Goal: Task Accomplishment & Management: Use online tool/utility

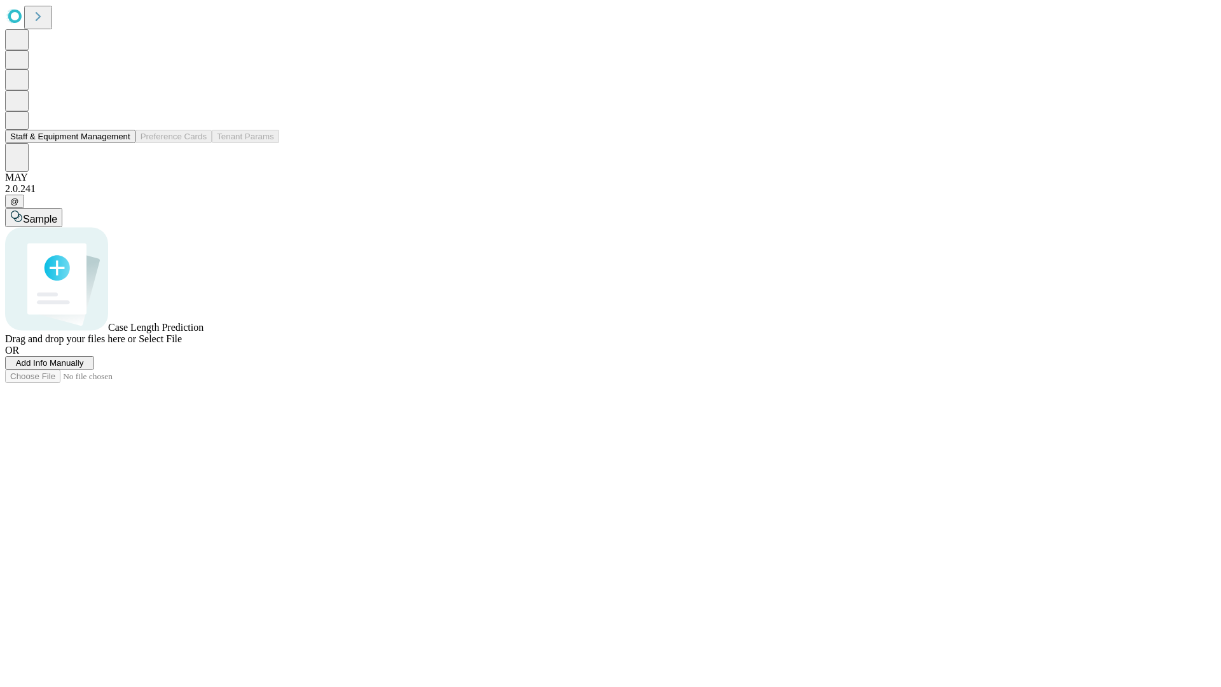
click at [121, 143] on button "Staff & Equipment Management" at bounding box center [70, 136] width 130 height 13
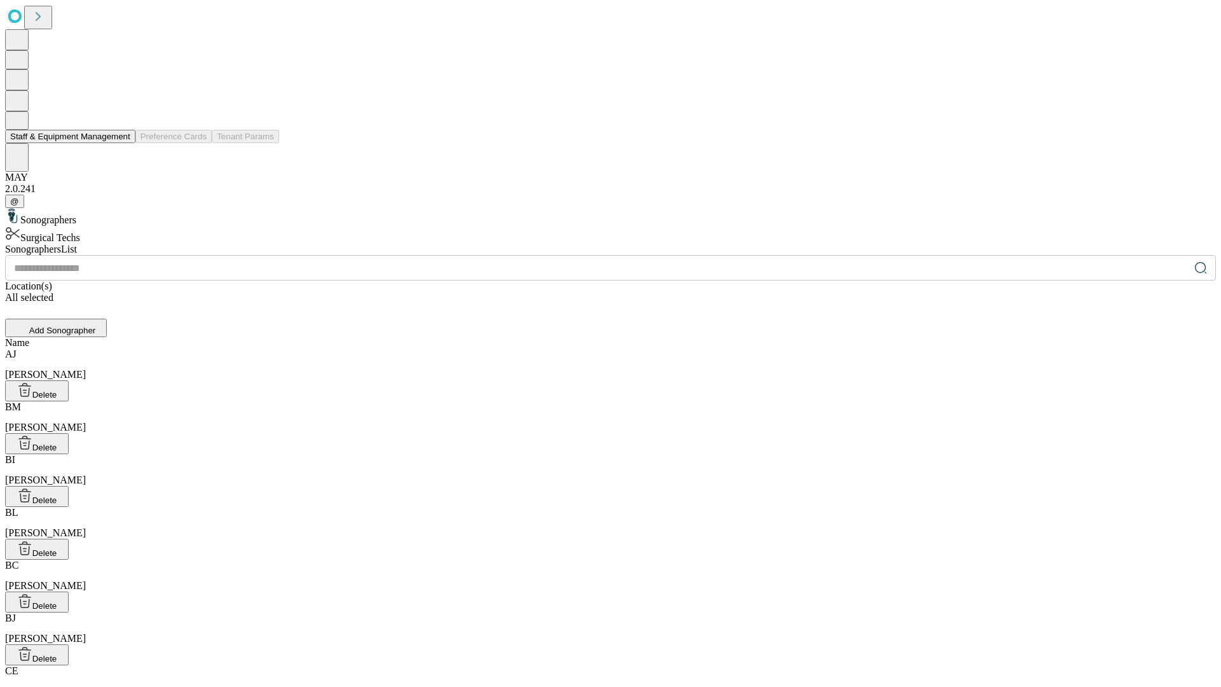
click at [121, 143] on button "Staff & Equipment Management" at bounding box center [70, 136] width 130 height 13
